Goal: Information Seeking & Learning: Learn about a topic

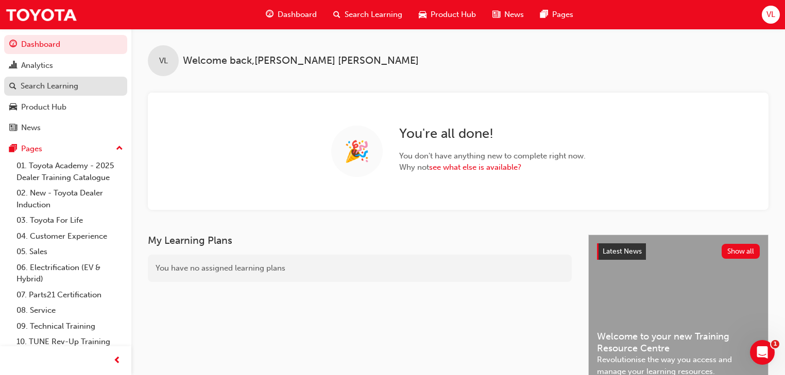
click at [54, 87] on div "Search Learning" at bounding box center [50, 86] width 58 height 12
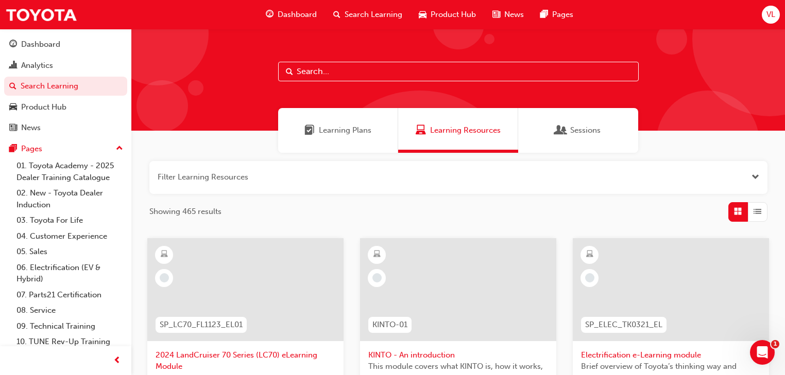
click at [323, 76] on input "text" at bounding box center [458, 72] width 360 height 20
click at [330, 132] on span "Learning Plans" at bounding box center [345, 131] width 53 height 12
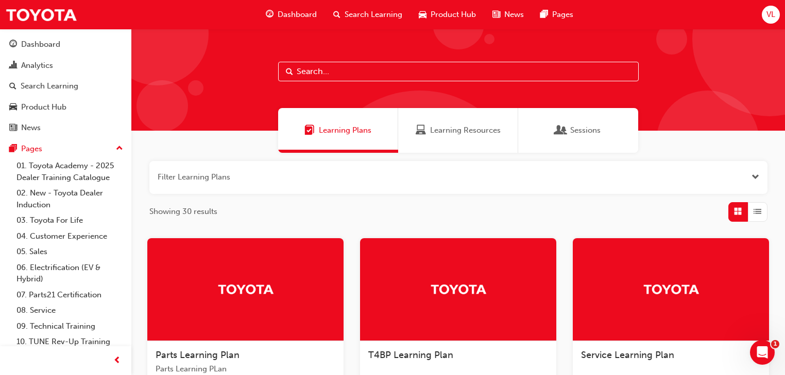
click at [220, 181] on button "button" at bounding box center [458, 177] width 618 height 33
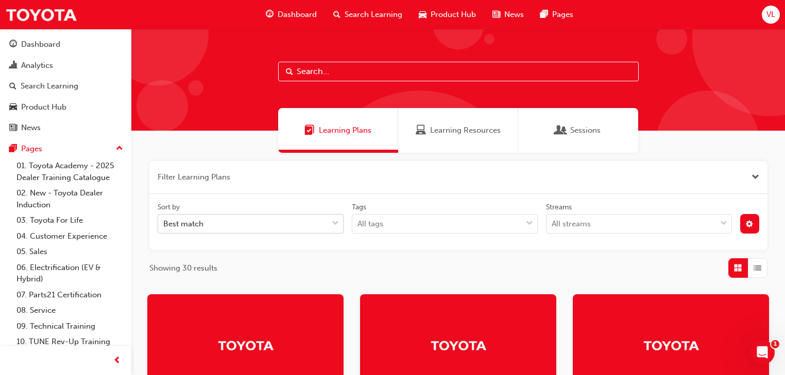
click at [218, 222] on div "Best match" at bounding box center [242, 224] width 169 height 18
click at [164, 222] on input "Sort by Best match" at bounding box center [163, 223] width 1 height 9
type input "In Action"
click at [571, 130] on span "Sessions" at bounding box center [585, 131] width 30 height 12
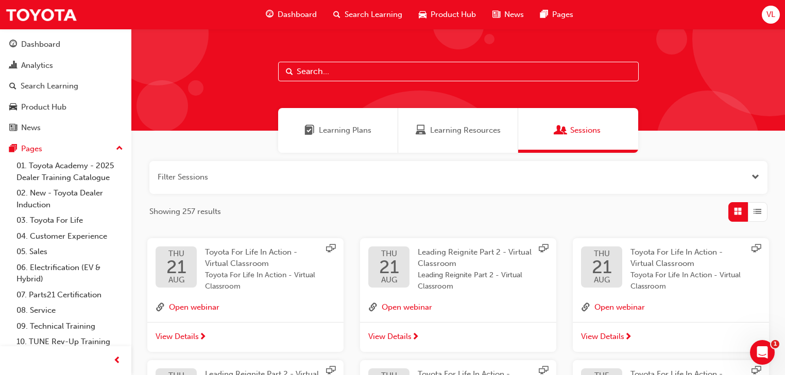
click at [185, 177] on button "button" at bounding box center [458, 177] width 618 height 33
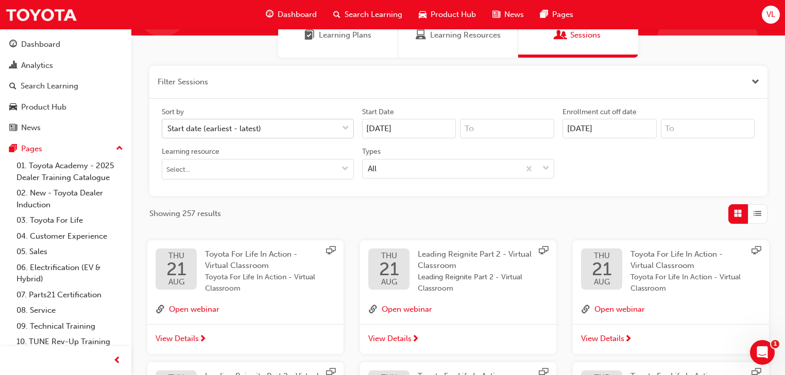
scroll to position [124, 0]
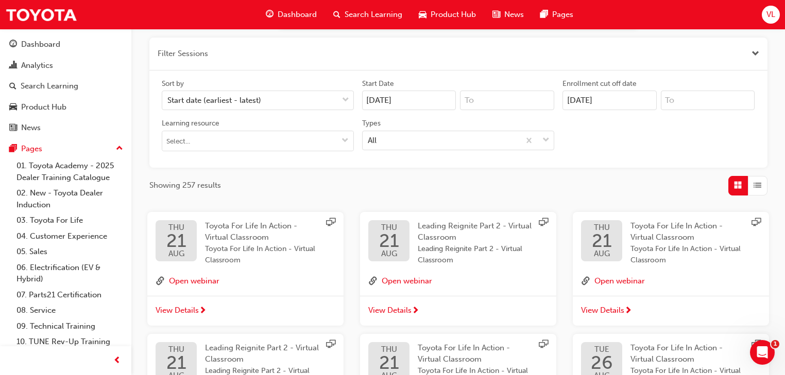
click at [222, 237] on span "Toyota For Life In Action - Virtual Classroom" at bounding box center [251, 231] width 92 height 21
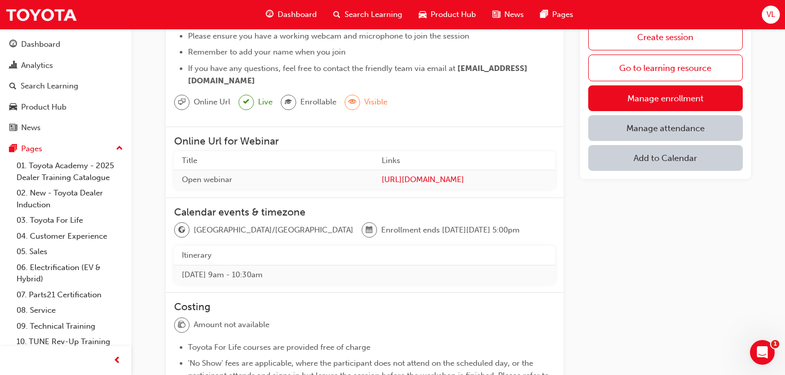
scroll to position [118, 0]
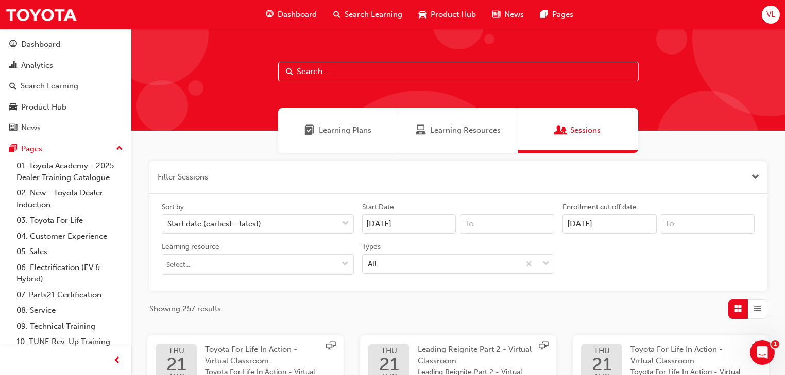
click at [198, 181] on button "button" at bounding box center [458, 177] width 618 height 33
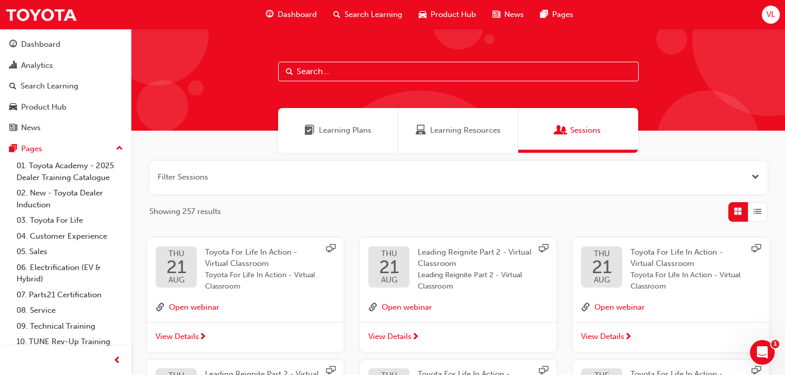
click at [204, 181] on button "button" at bounding box center [458, 177] width 618 height 33
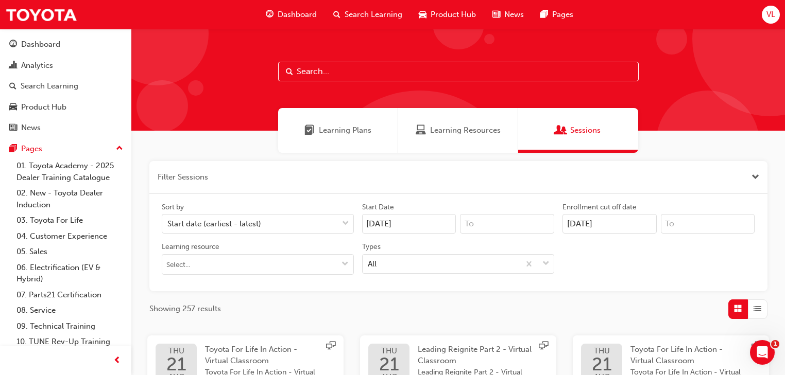
click at [332, 76] on input "text" at bounding box center [458, 72] width 360 height 20
type input "Toyota For Life In Action"
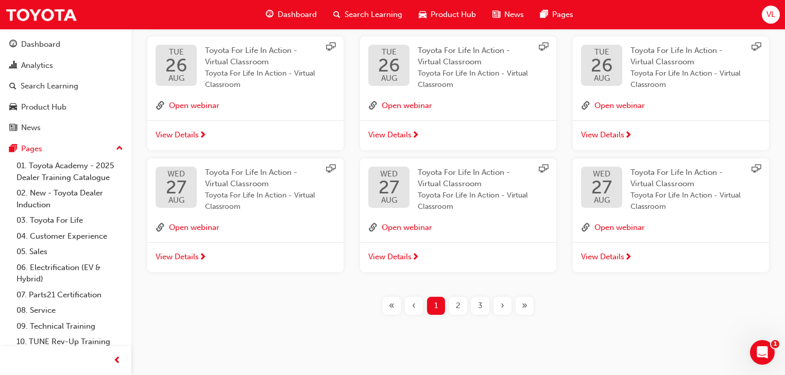
scroll to position [428, 0]
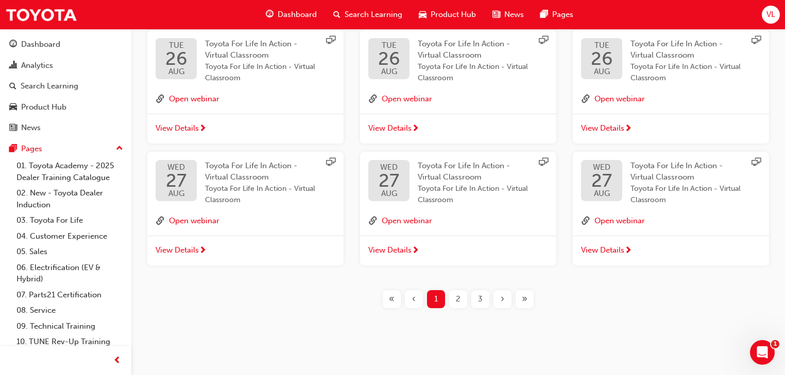
click at [198, 249] on span "View Details" at bounding box center [177, 251] width 43 height 12
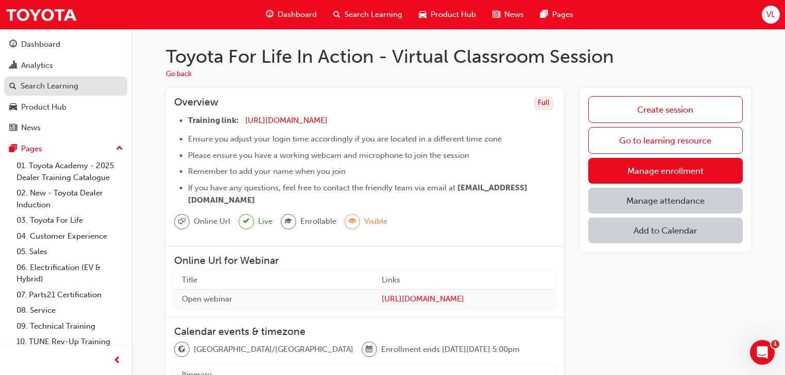
click at [53, 89] on div "Search Learning" at bounding box center [50, 86] width 58 height 12
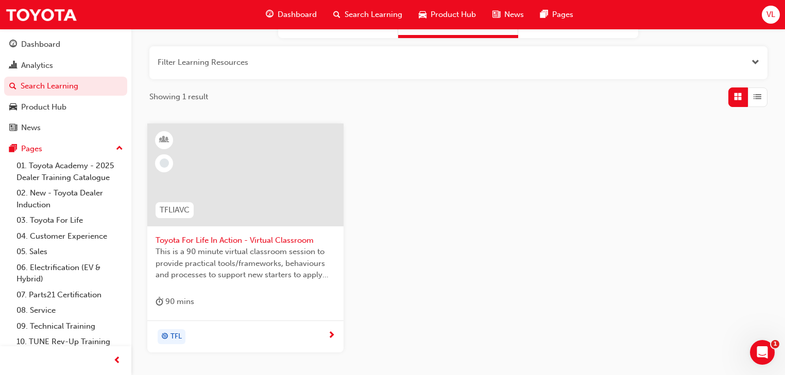
scroll to position [124, 0]
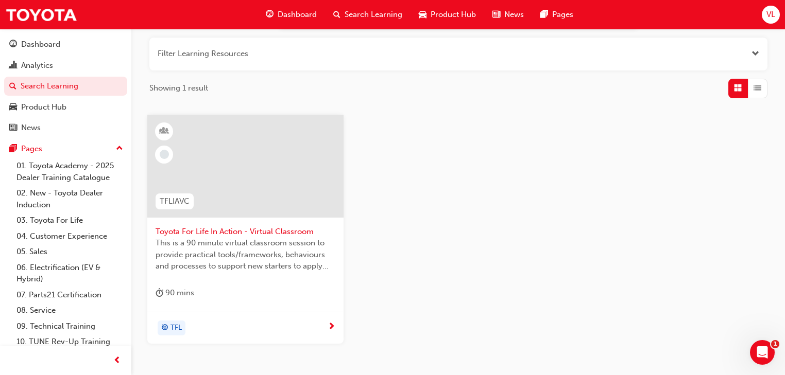
click at [245, 231] on span "Toyota For Life In Action - Virtual Classroom" at bounding box center [246, 232] width 180 height 12
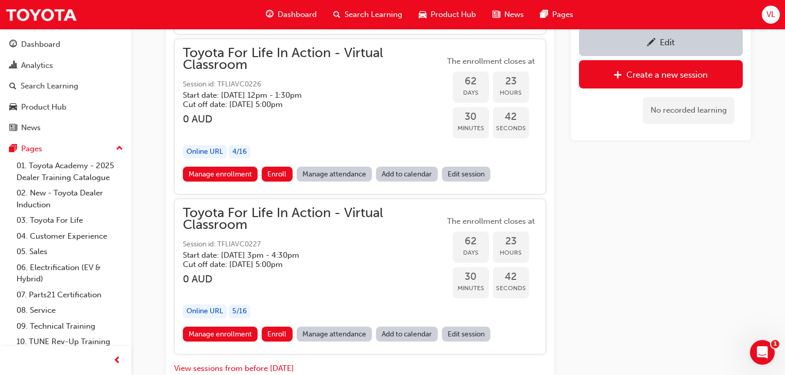
scroll to position [13716, 0]
